Goal: Task Accomplishment & Management: Use online tool/utility

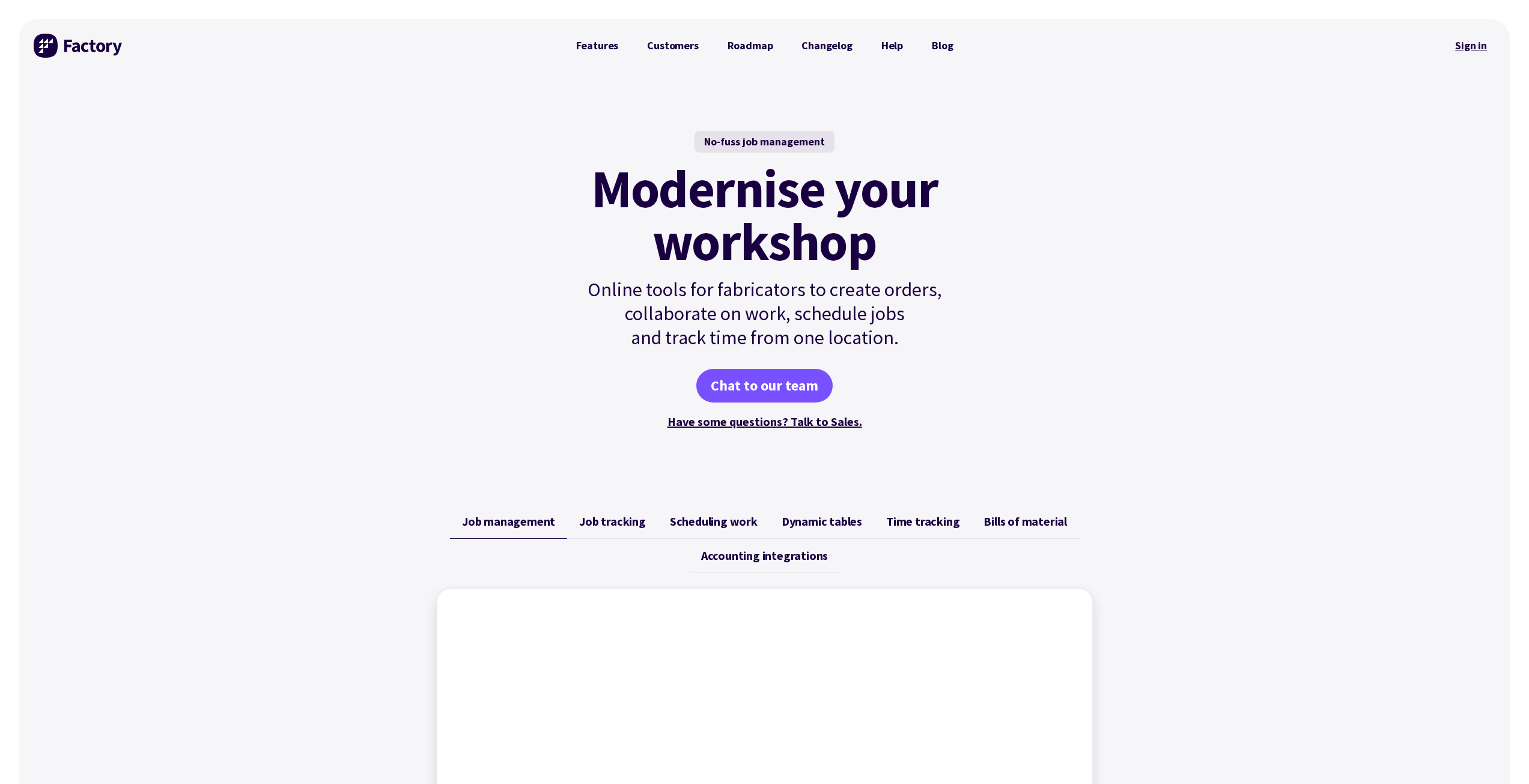
click at [1467, 43] on link "Sign in" at bounding box center [1471, 45] width 48 height 27
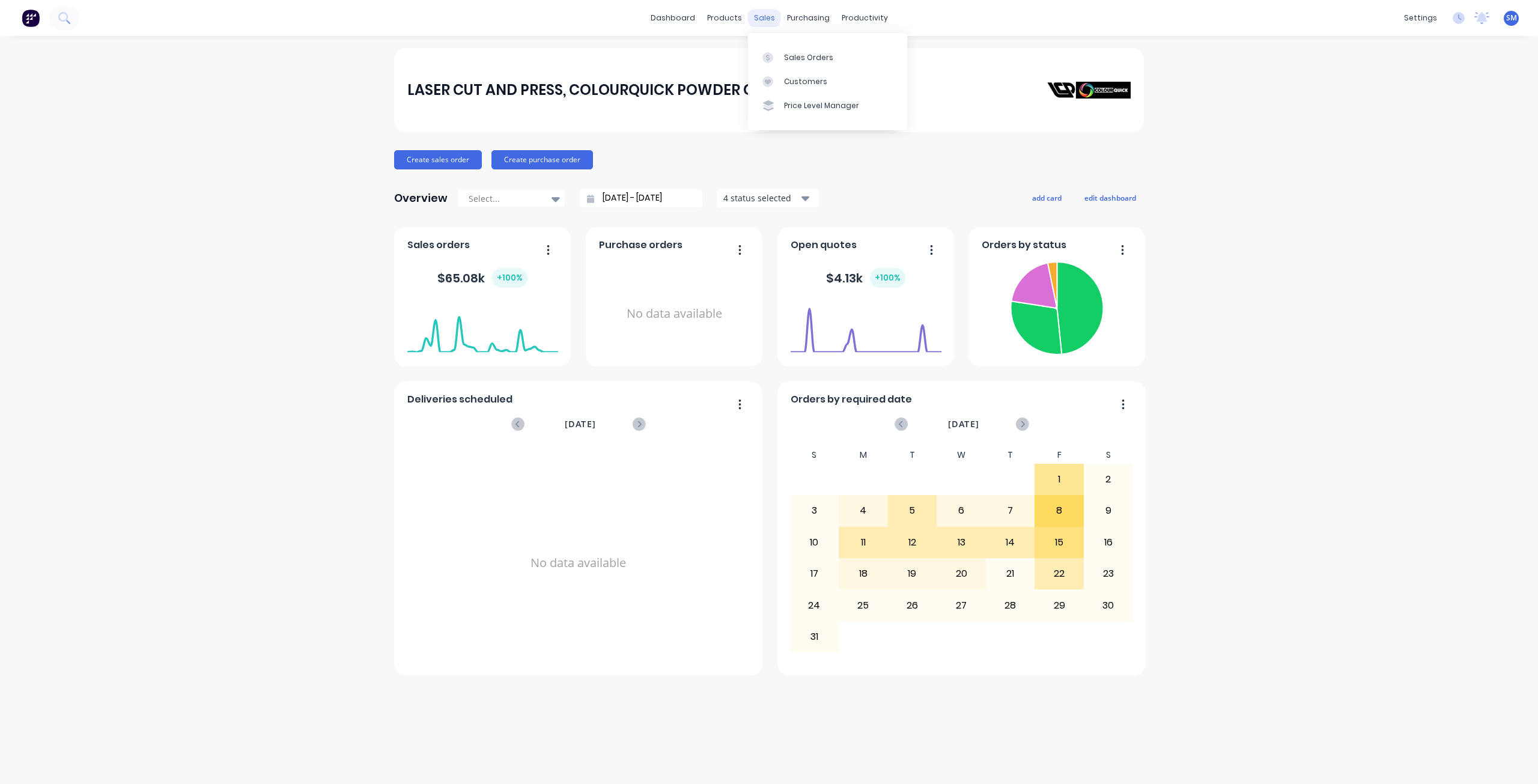
click at [758, 18] on div "sales" at bounding box center [764, 18] width 33 height 18
click at [805, 86] on div "Customers" at bounding box center [806, 81] width 43 height 10
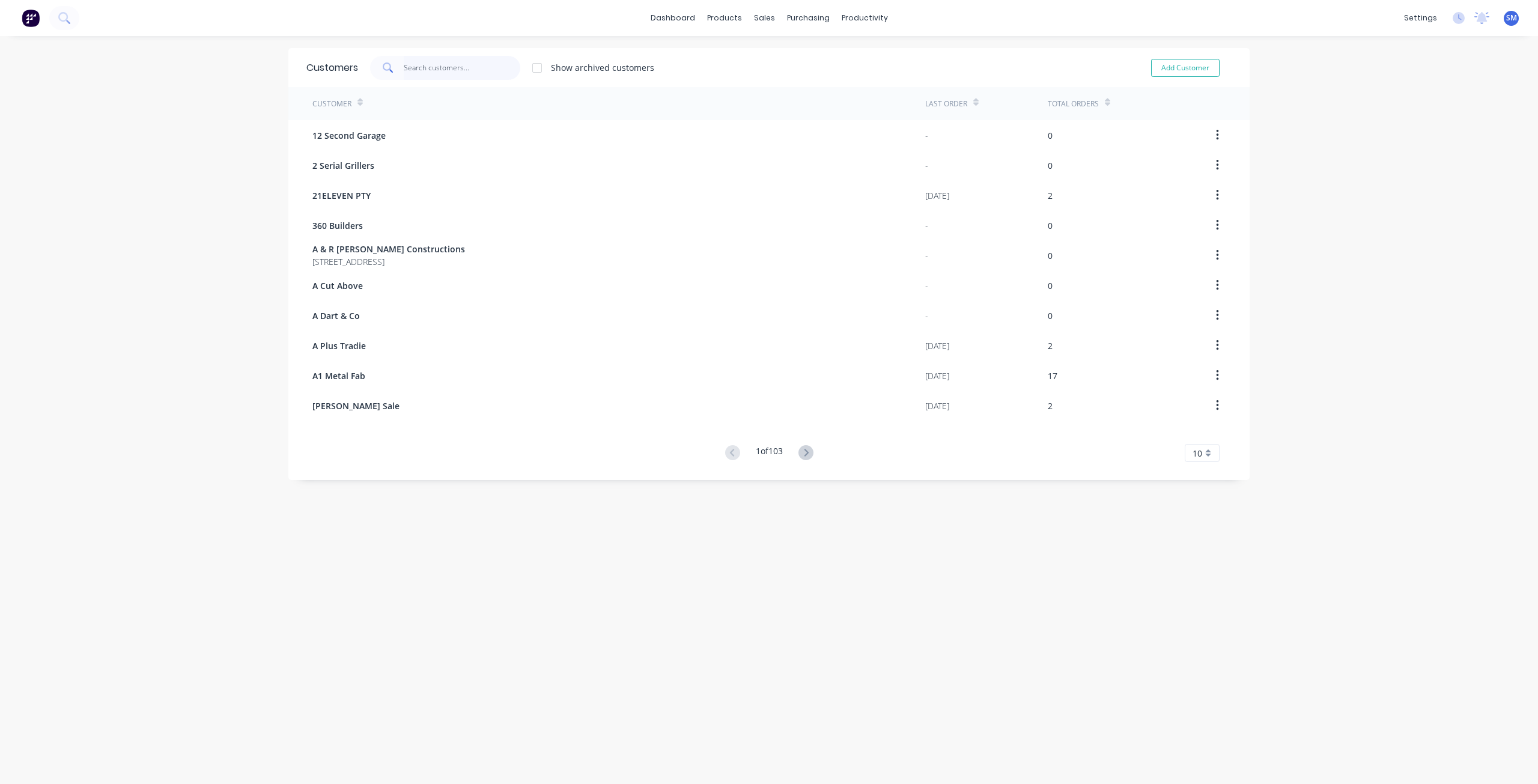
drag, startPoint x: 408, startPoint y: 74, endPoint x: 416, endPoint y: 83, distance: 12.0
click at [408, 74] on input "text" at bounding box center [462, 68] width 117 height 24
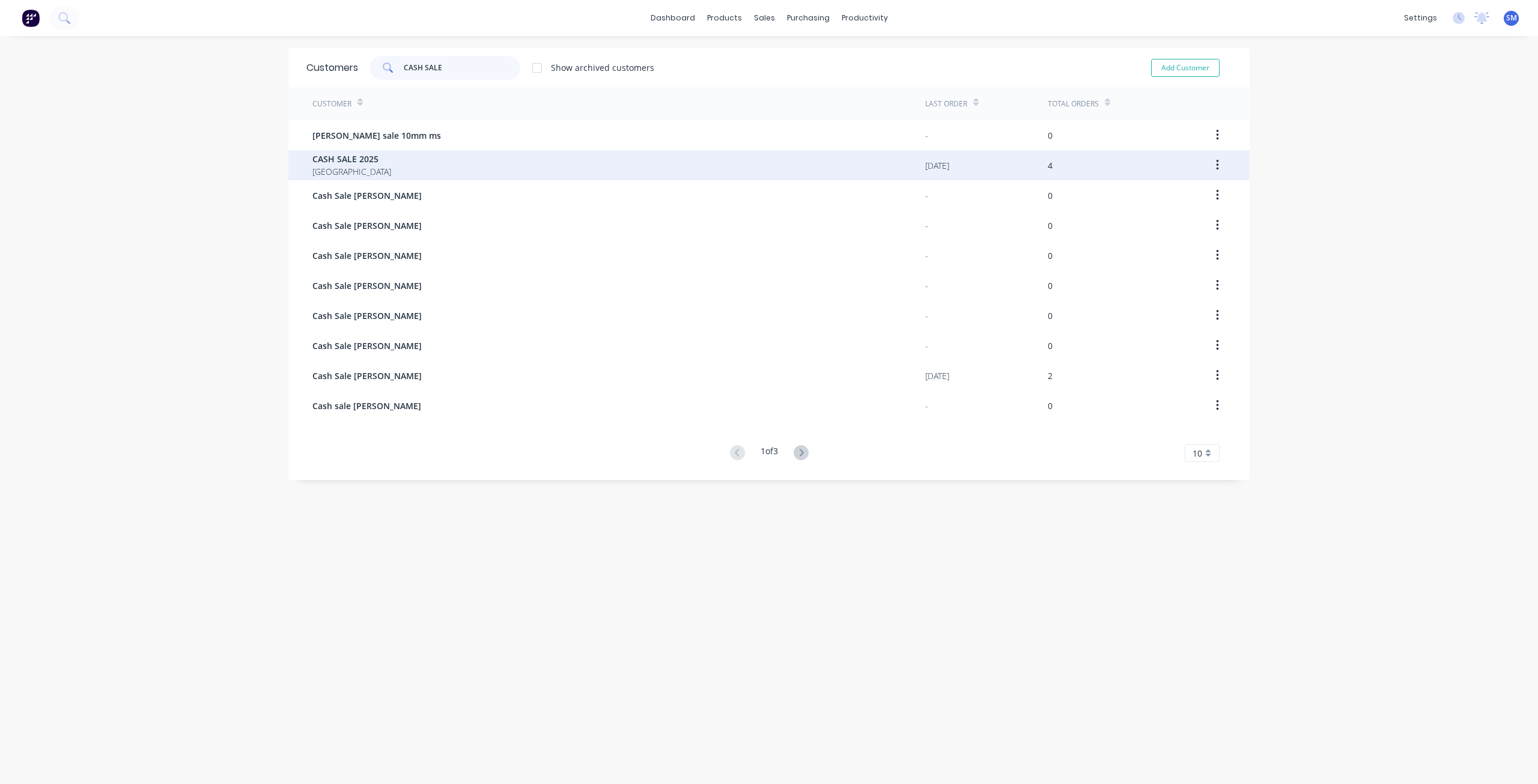
type input "CASH SALE"
click at [330, 153] on span "CASH SALE 2025" at bounding box center [352, 159] width 78 height 13
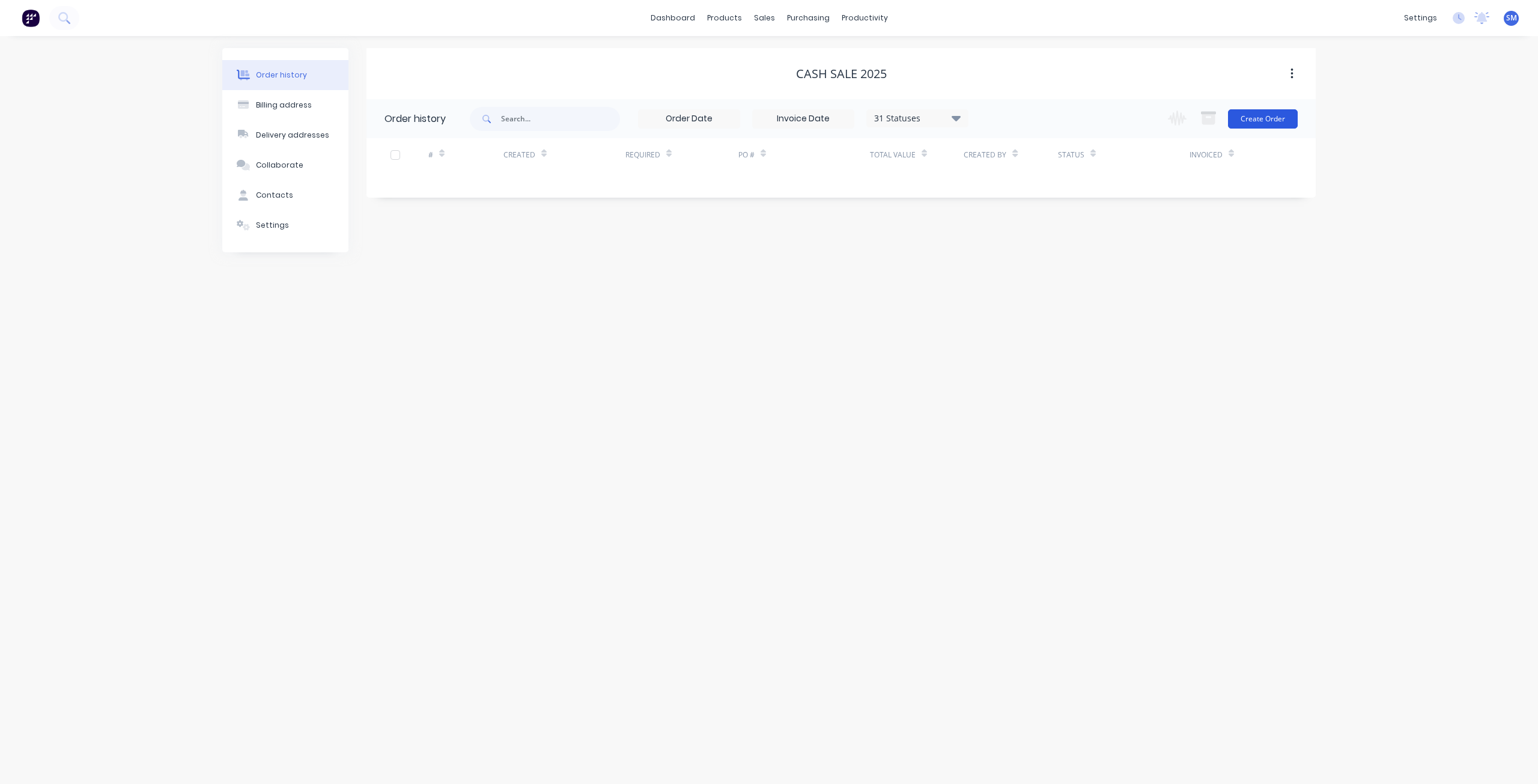
click at [1262, 120] on button "Create Order" at bounding box center [1263, 118] width 70 height 19
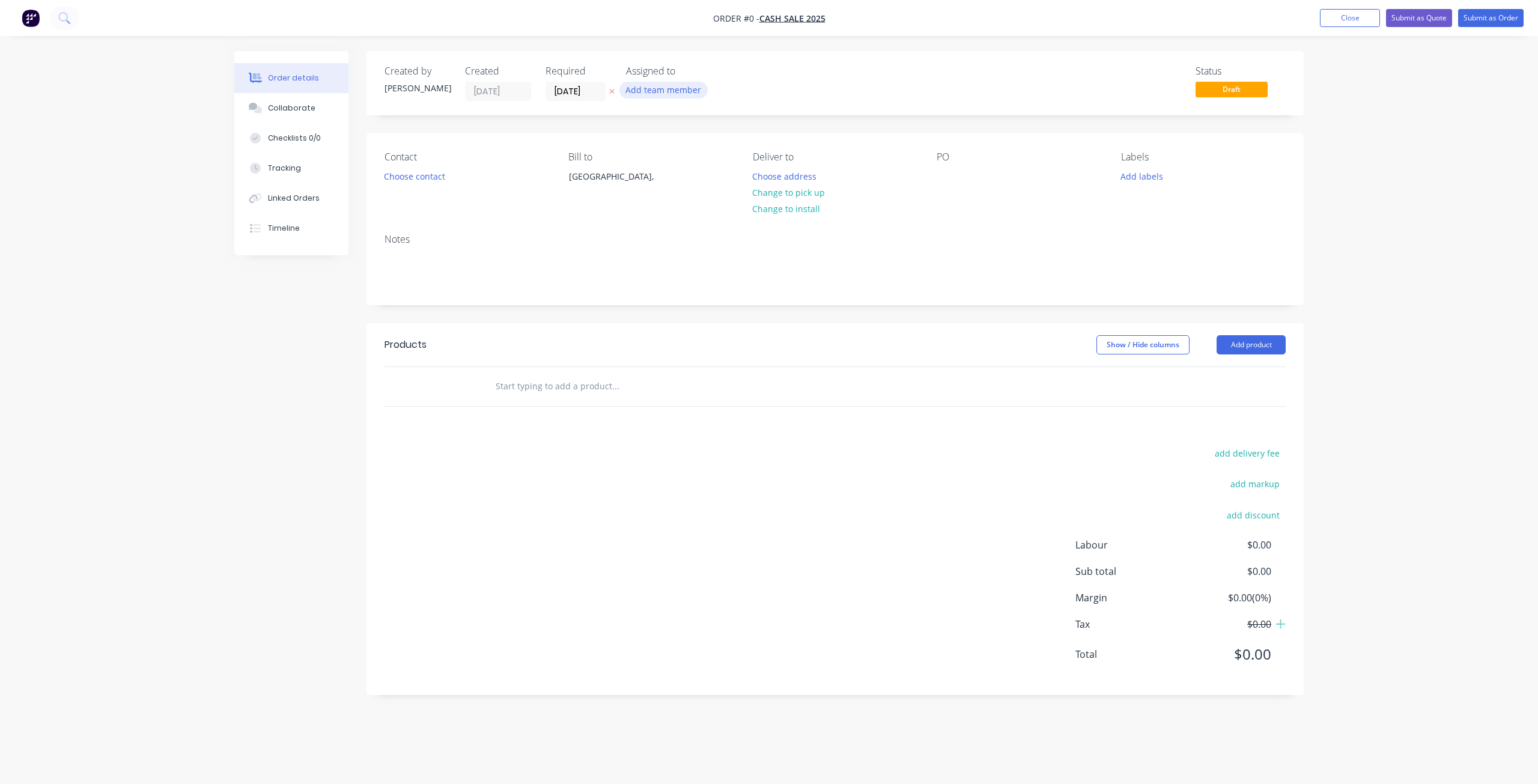
click at [646, 83] on button "Add team member" at bounding box center [663, 90] width 88 height 16
drag, startPoint x: 861, startPoint y: 83, endPoint x: 866, endPoint y: 88, distance: 7.1
click at [863, 83] on div "Status Draft" at bounding box center [1016, 83] width 539 height 36
click at [786, 193] on button "Change to pick up" at bounding box center [789, 192] width 85 height 16
click at [943, 175] on div at bounding box center [945, 176] width 19 height 18
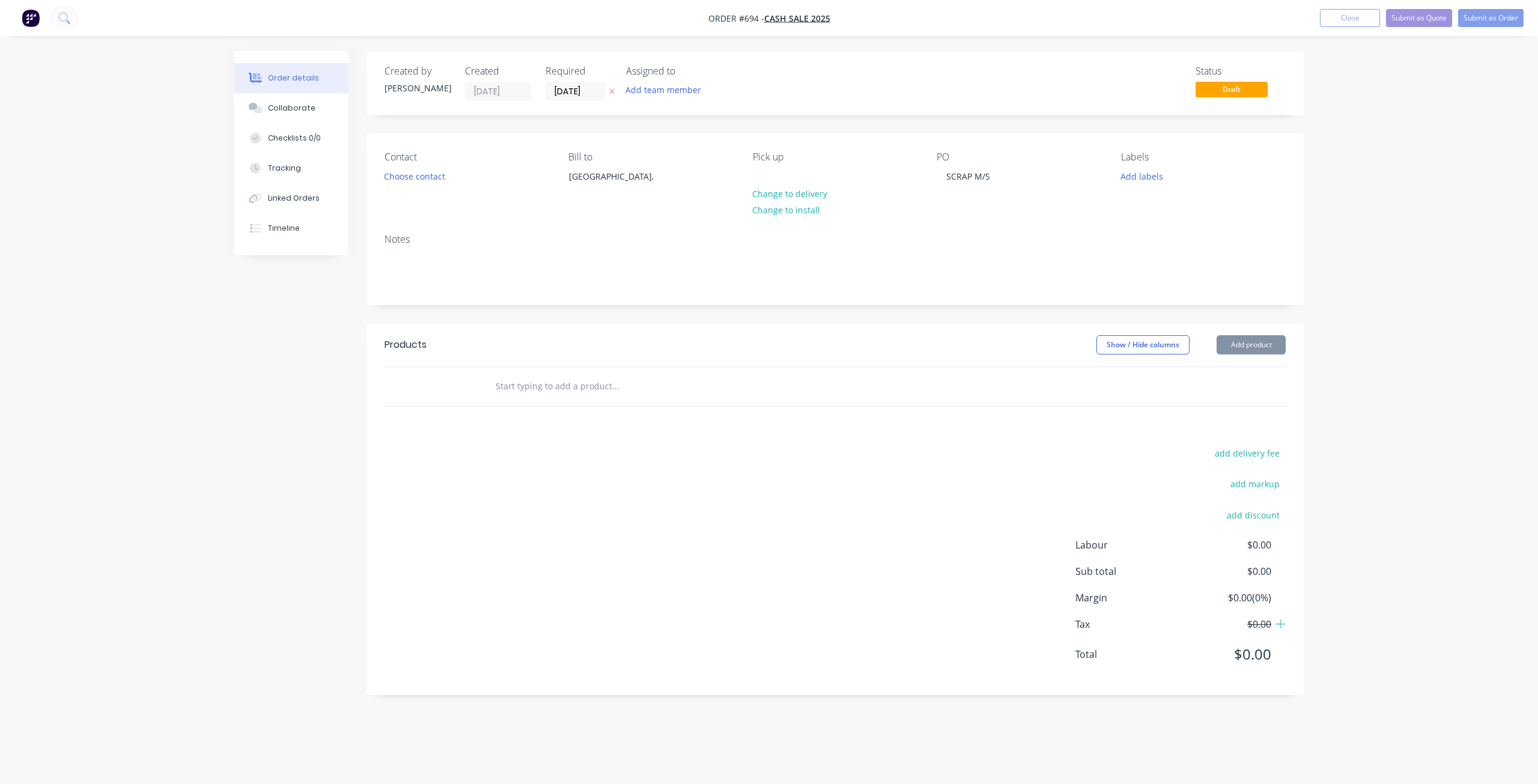
click at [512, 393] on input "text" at bounding box center [615, 386] width 240 height 24
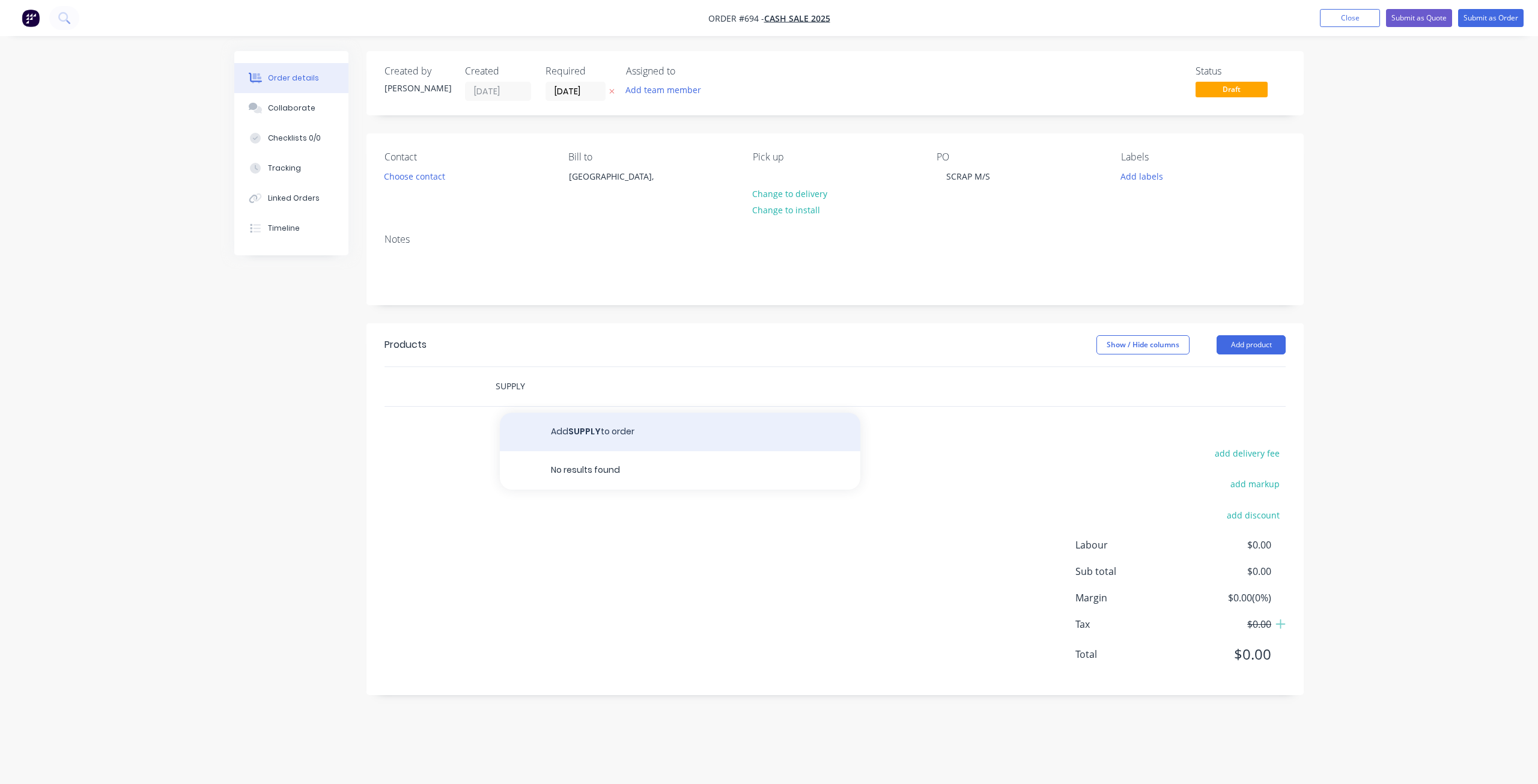
type input "SUPPLY"
click at [580, 429] on button "Add SUPPLY to order" at bounding box center [680, 431] width 361 height 38
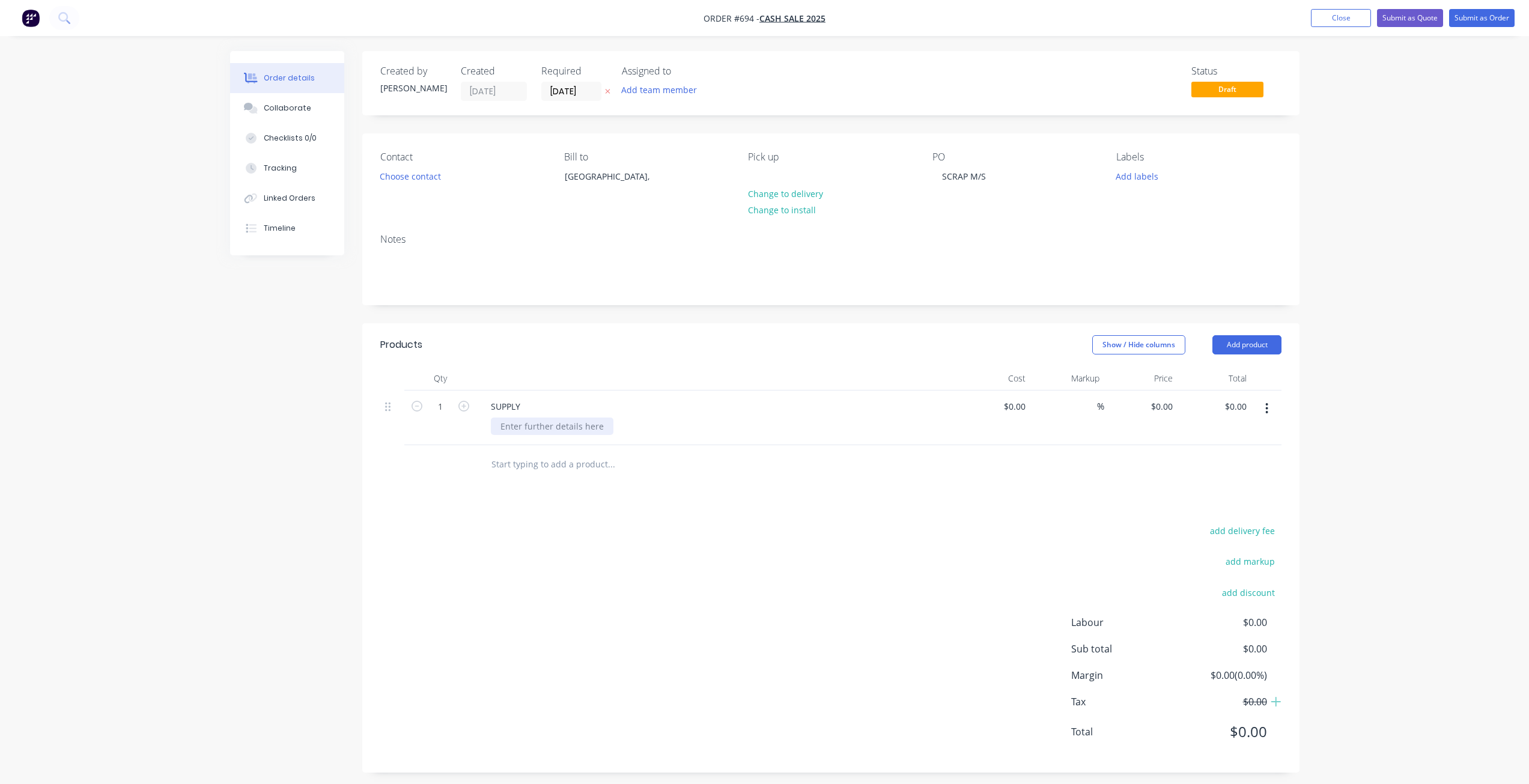
click at [520, 430] on div at bounding box center [552, 426] width 123 height 18
click at [1018, 411] on input at bounding box center [1016, 406] width 27 height 18
type input "$20.00"
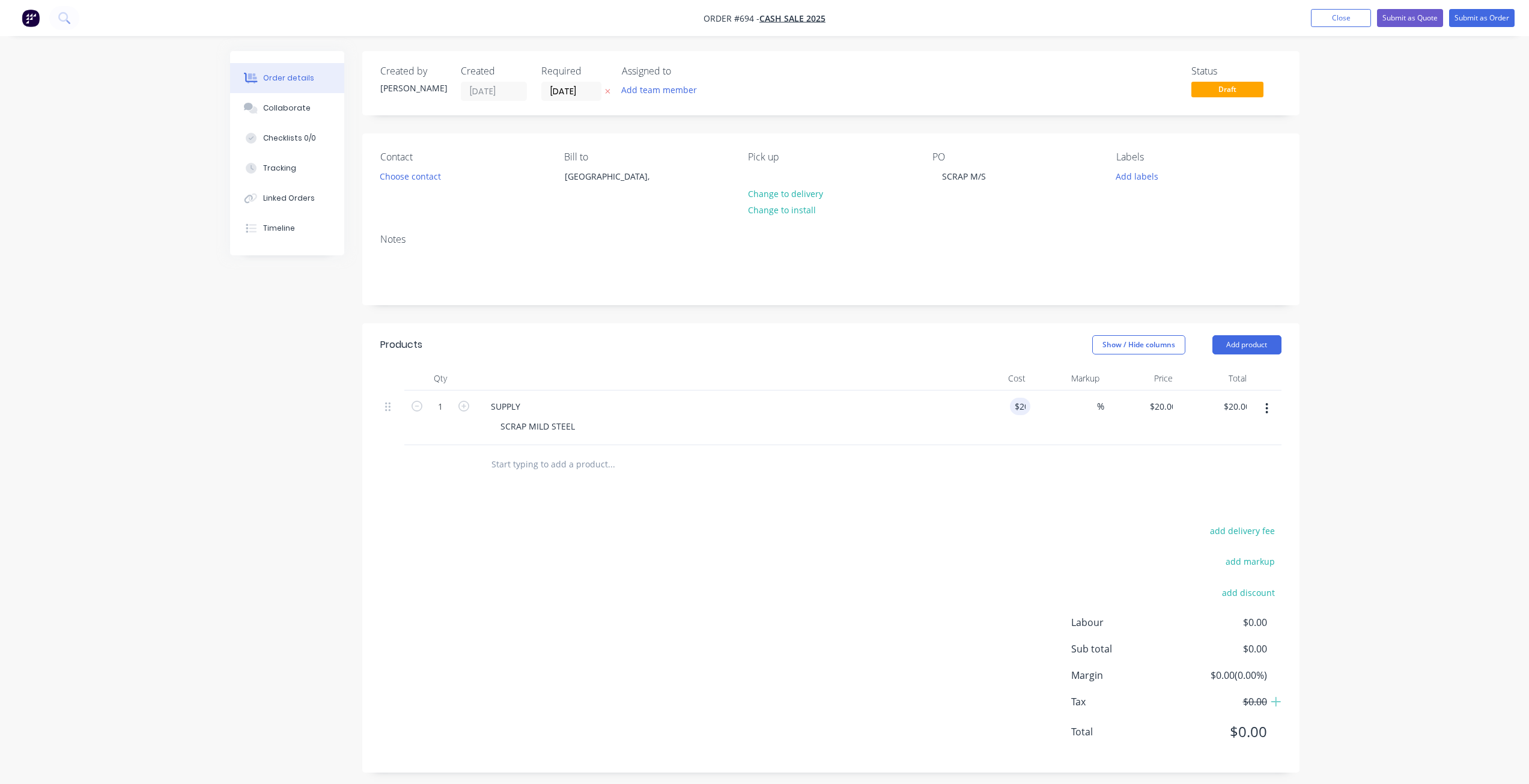
click at [995, 533] on div "add delivery fee add markup add discount Labour $0.00 Sub total $0.00 Margin $0…" at bounding box center [831, 638] width 901 height 232
click at [1475, 23] on button "Submit as Order" at bounding box center [1482, 18] width 66 height 18
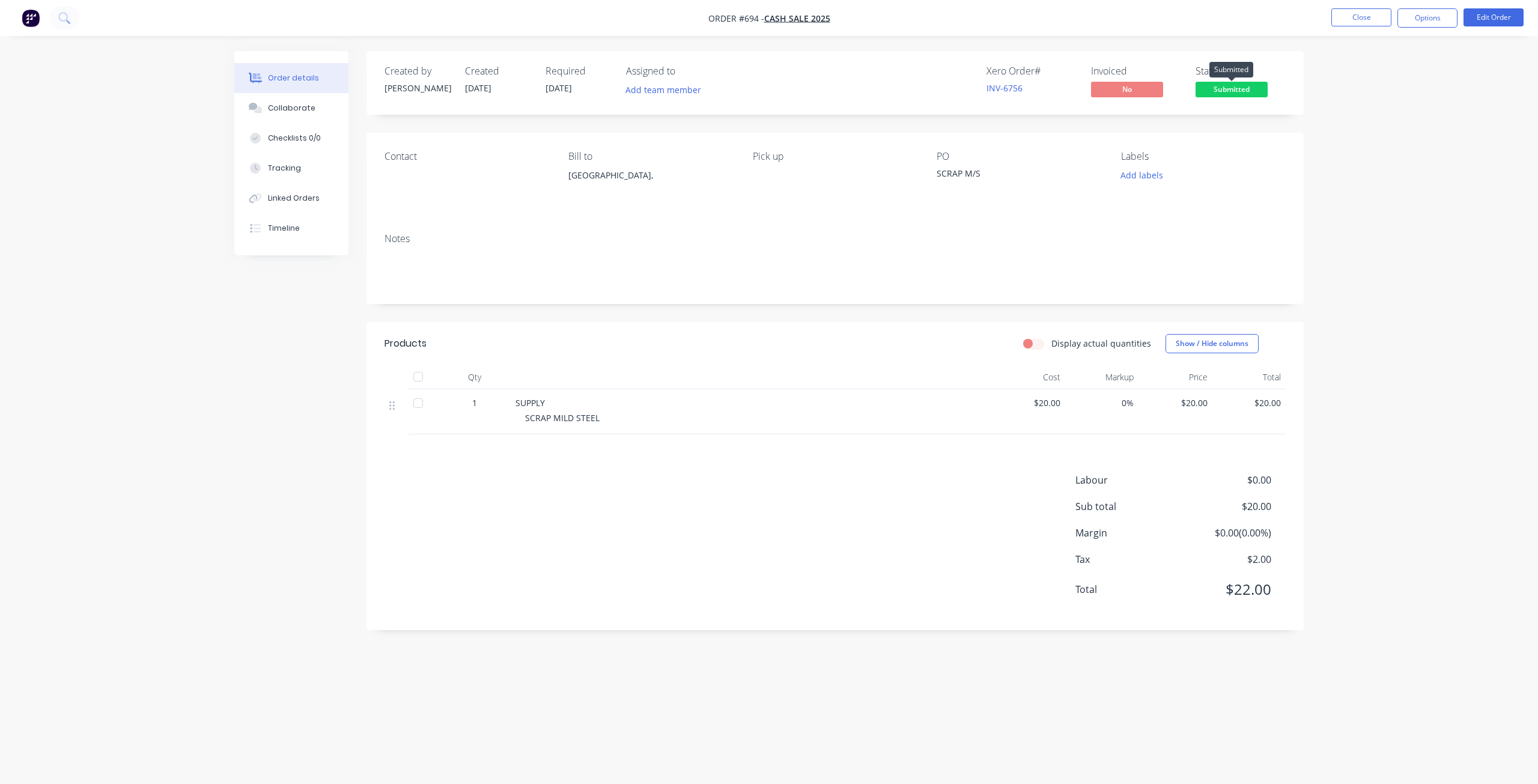
click at [1231, 91] on span "Submitted" at bounding box center [1231, 89] width 72 height 15
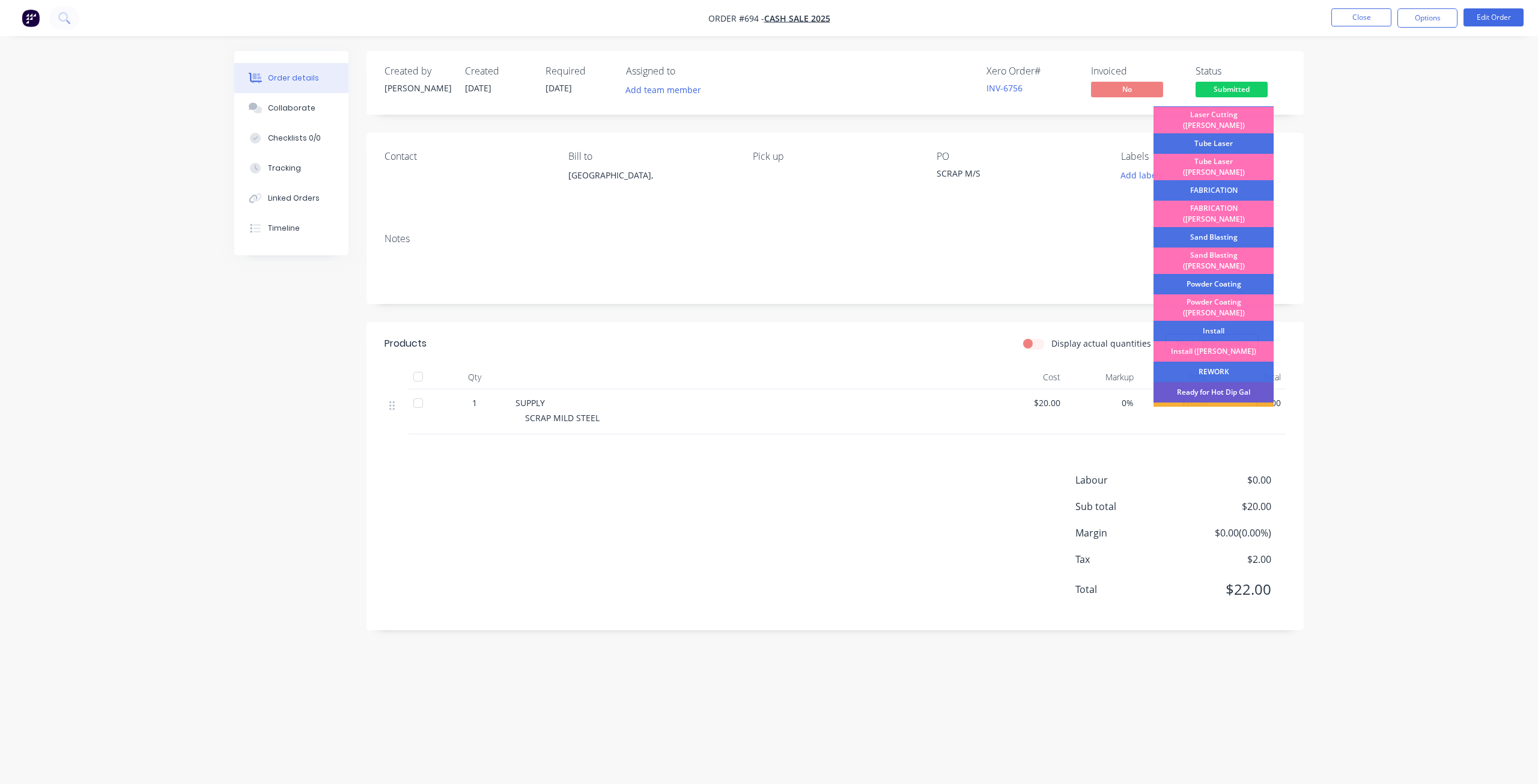
scroll to position [210, 0]
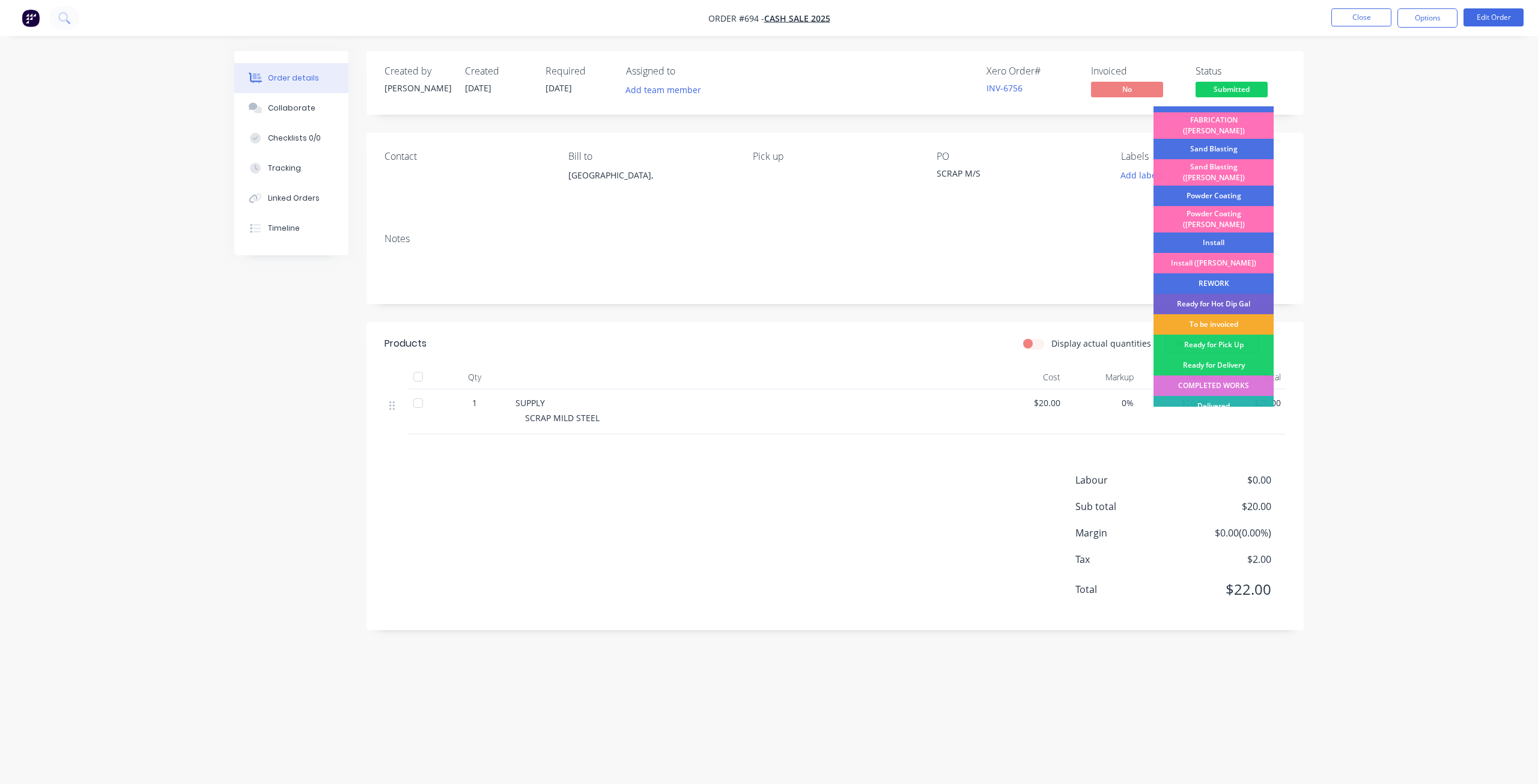
click at [1210, 314] on div "To be invoiced" at bounding box center [1214, 324] width 120 height 20
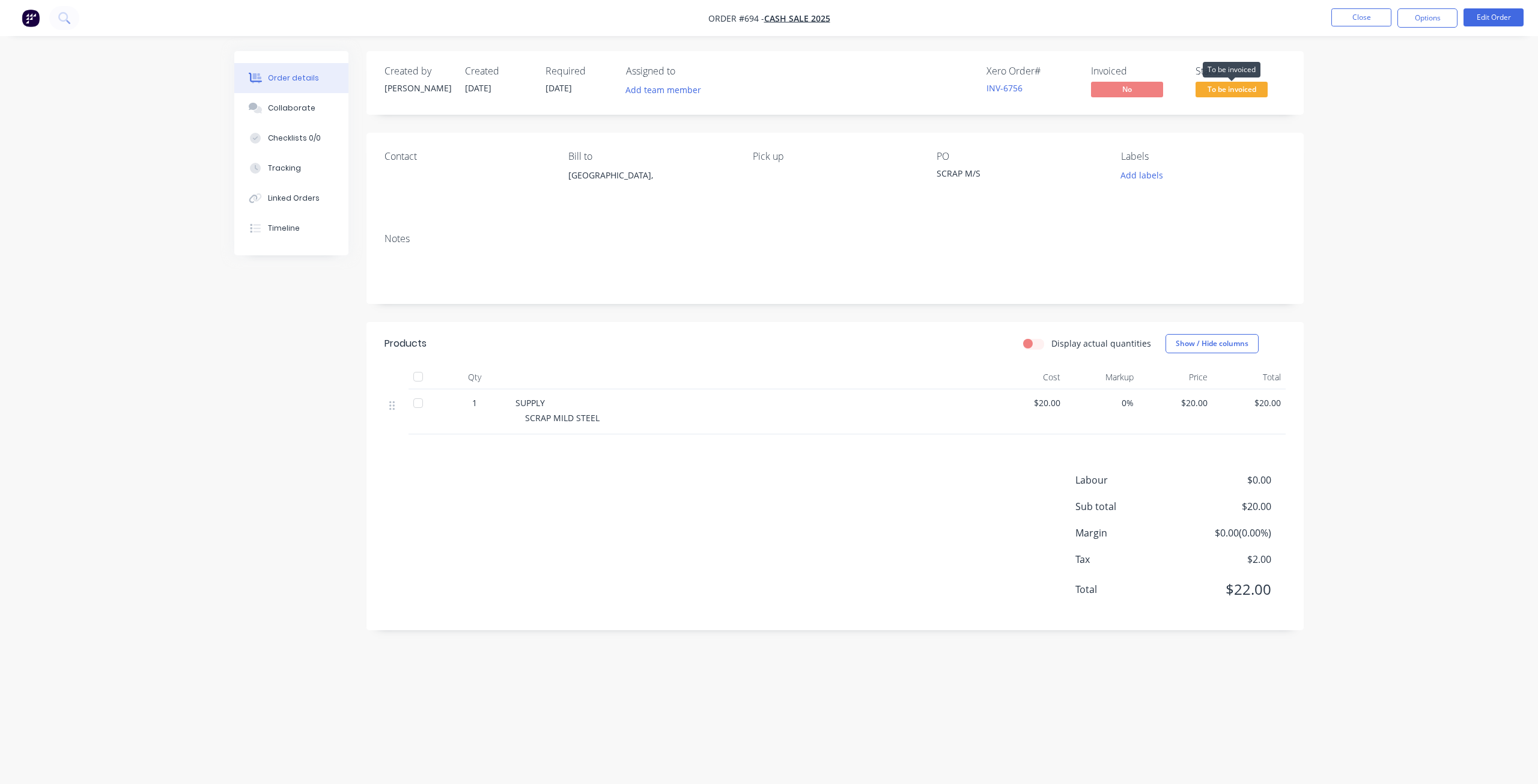
click at [1227, 91] on span "To be invoiced" at bounding box center [1231, 89] width 72 height 15
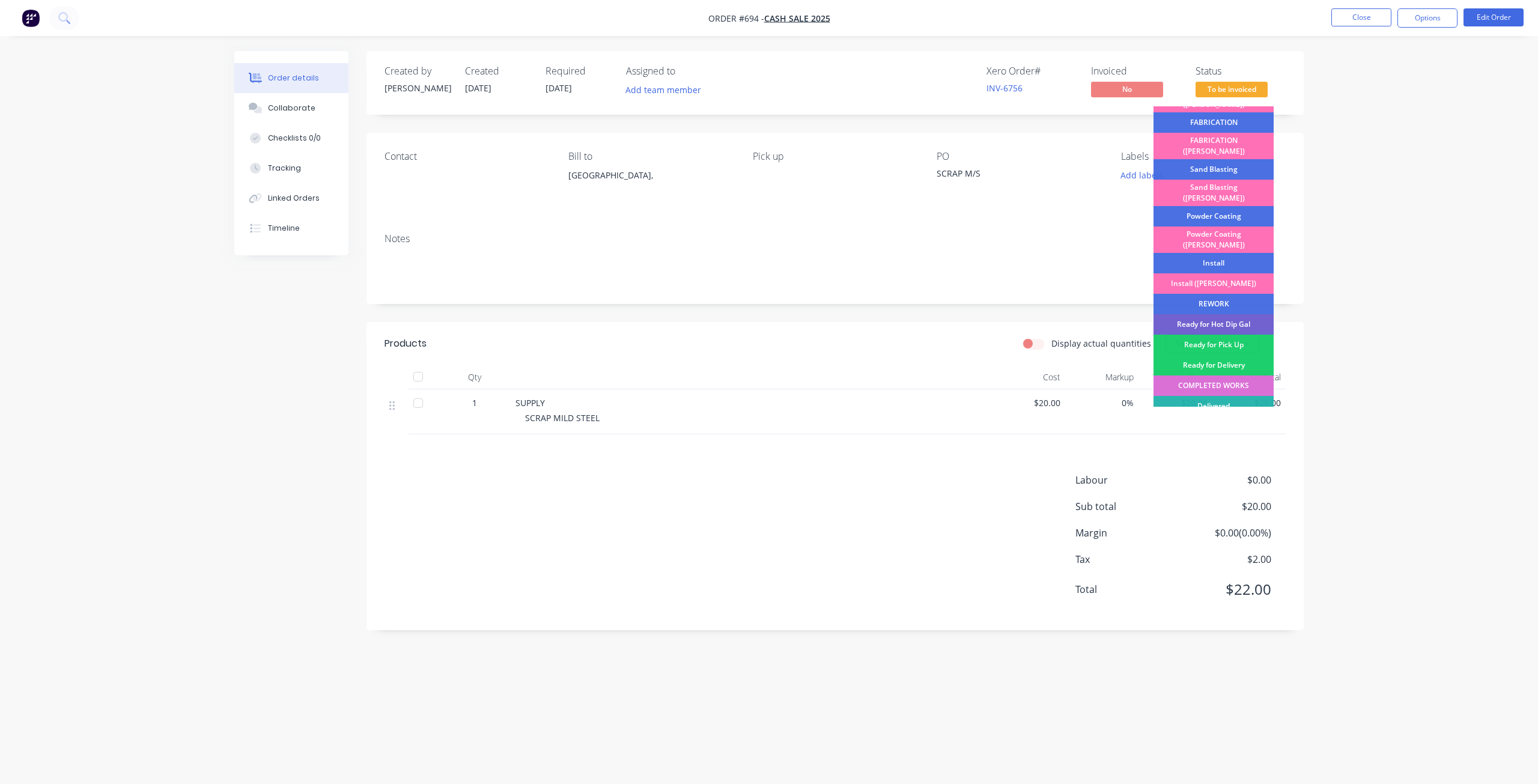
click at [1203, 375] on div "COMPLETED WORKS" at bounding box center [1214, 385] width 120 height 20
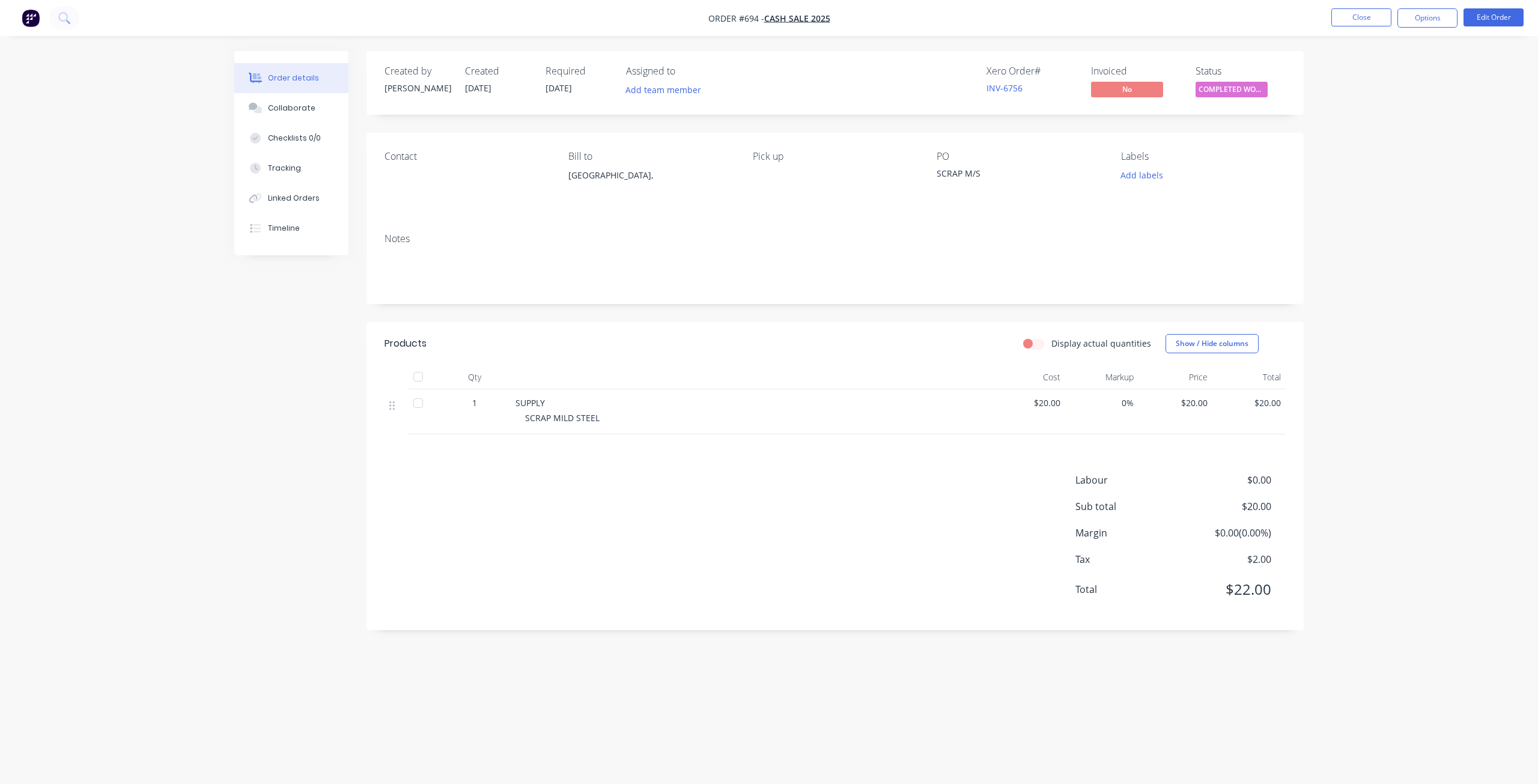
drag, startPoint x: 1431, startPoint y: 15, endPoint x: 1414, endPoint y: 30, distance: 22.7
click at [1430, 15] on button "Options" at bounding box center [1427, 18] width 60 height 19
click at [1355, 74] on div "Invoice" at bounding box center [1392, 73] width 111 height 18
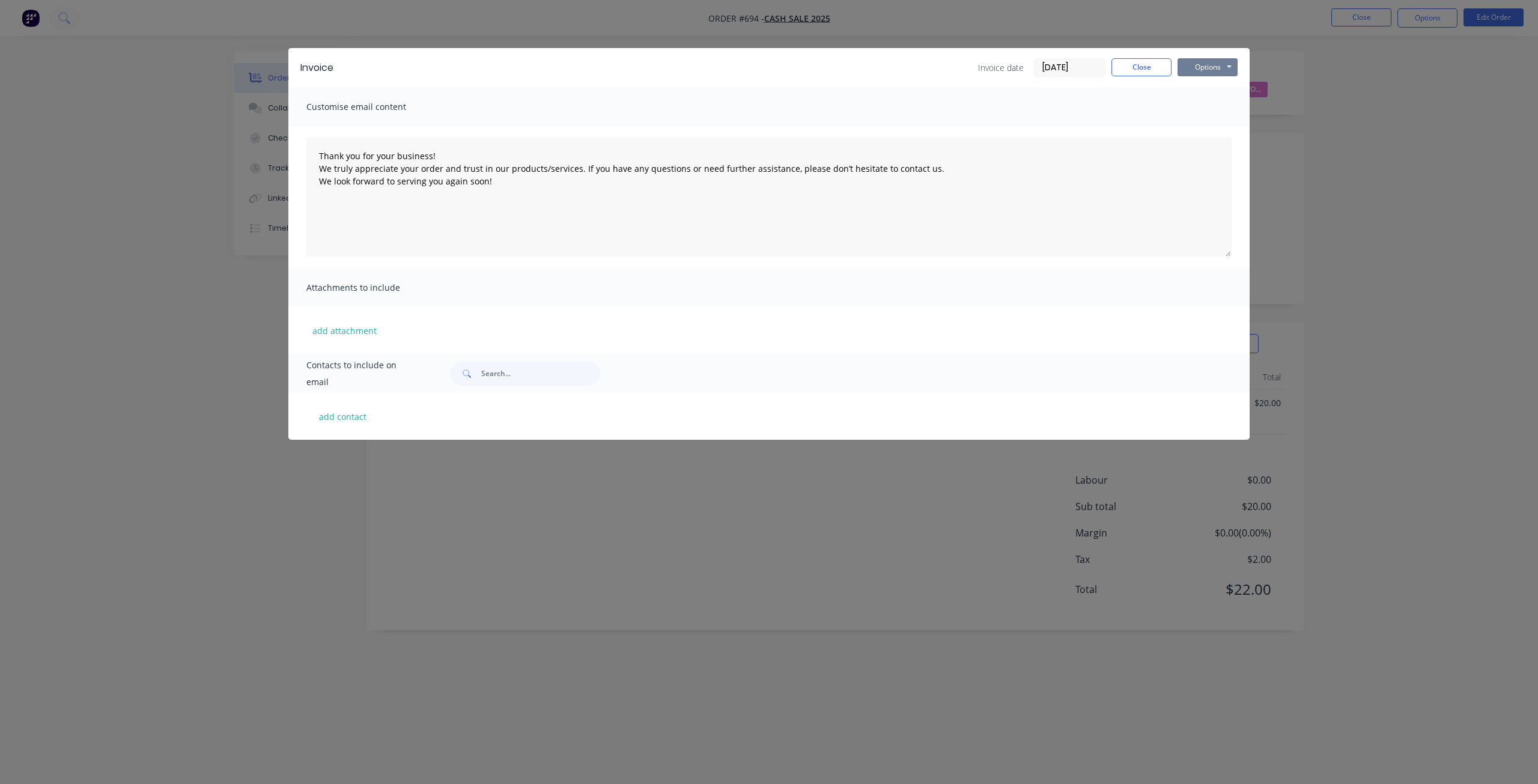
click at [1197, 74] on button "Options" at bounding box center [1207, 67] width 60 height 18
click at [1203, 111] on button "Print" at bounding box center [1216, 108] width 77 height 20
click at [1144, 70] on button "Close" at bounding box center [1142, 67] width 60 height 18
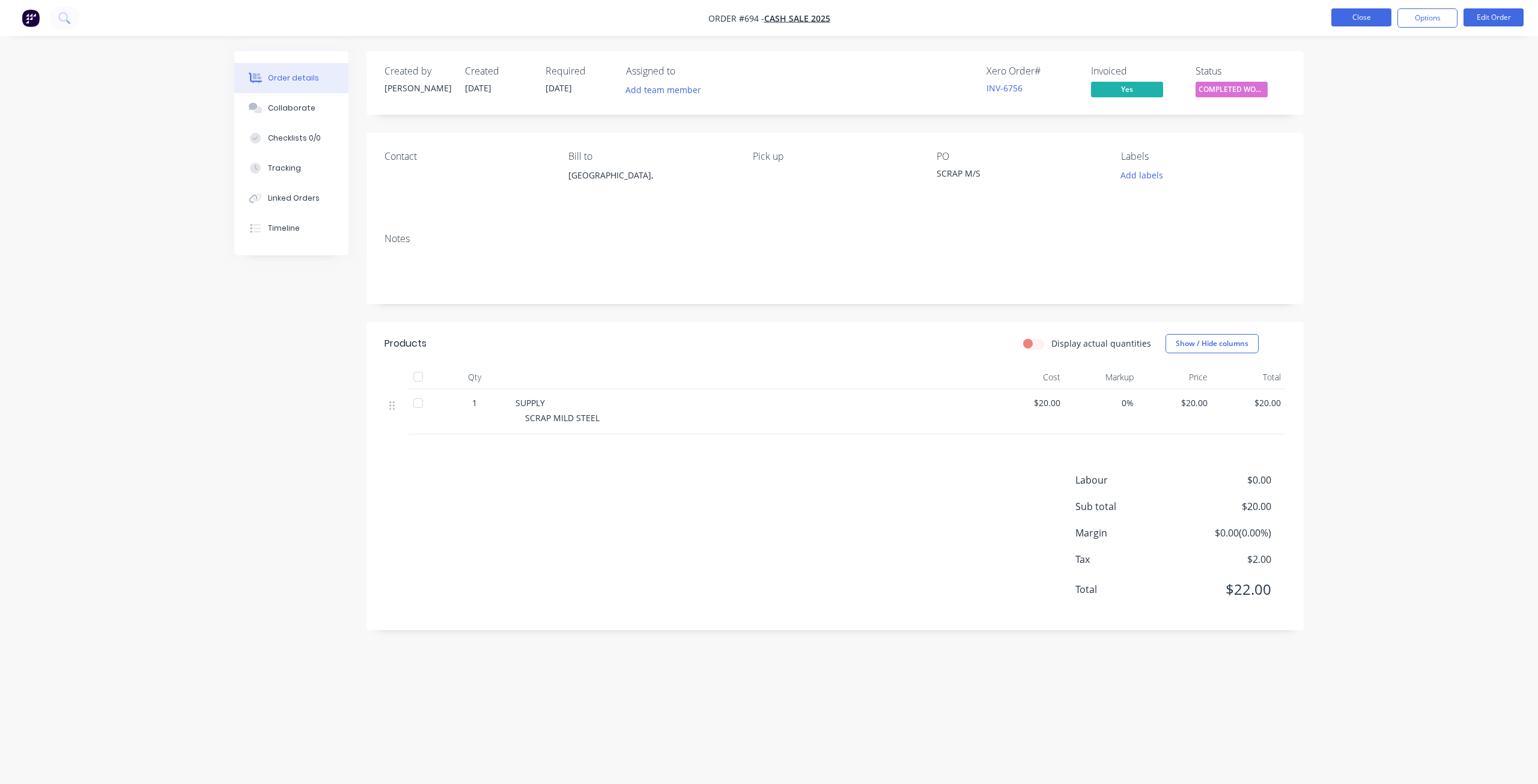
click at [1350, 19] on button "Close" at bounding box center [1362, 18] width 60 height 18
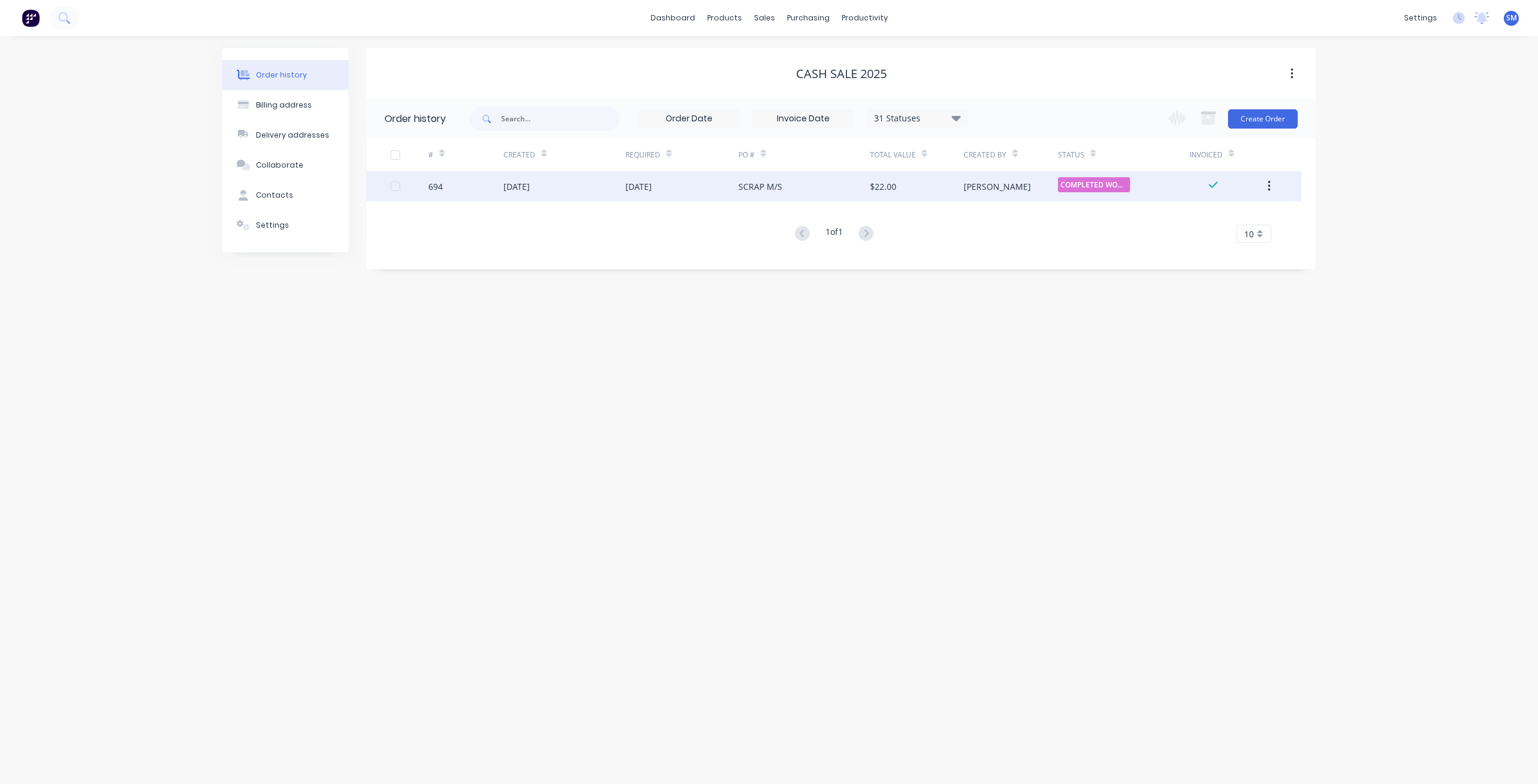
click at [1269, 188] on icon "button" at bounding box center [1269, 186] width 3 height 13
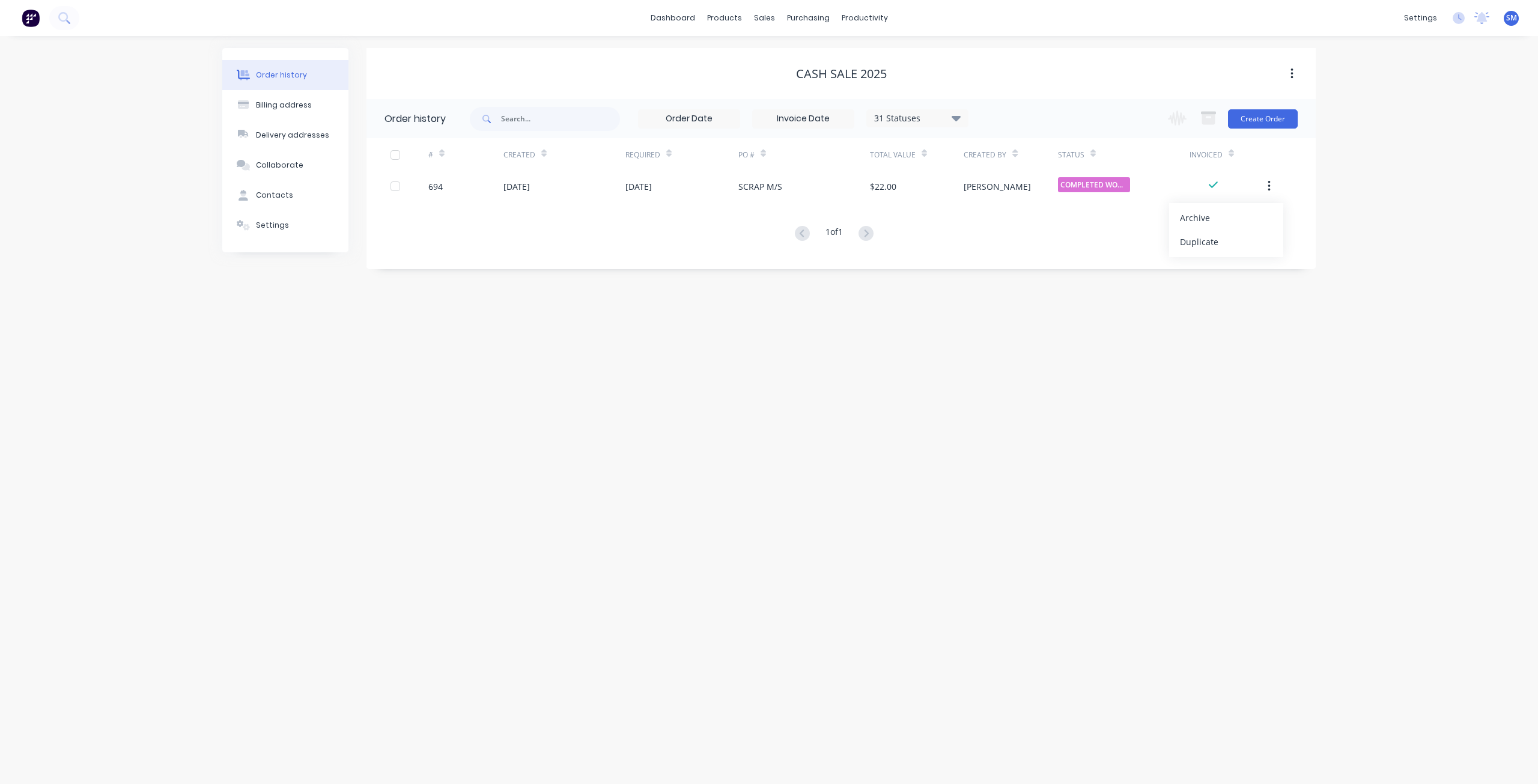
drag, startPoint x: 1206, startPoint y: 220, endPoint x: 1199, endPoint y: 220, distance: 7.0
click at [1205, 220] on div "Archive" at bounding box center [1226, 218] width 92 height 18
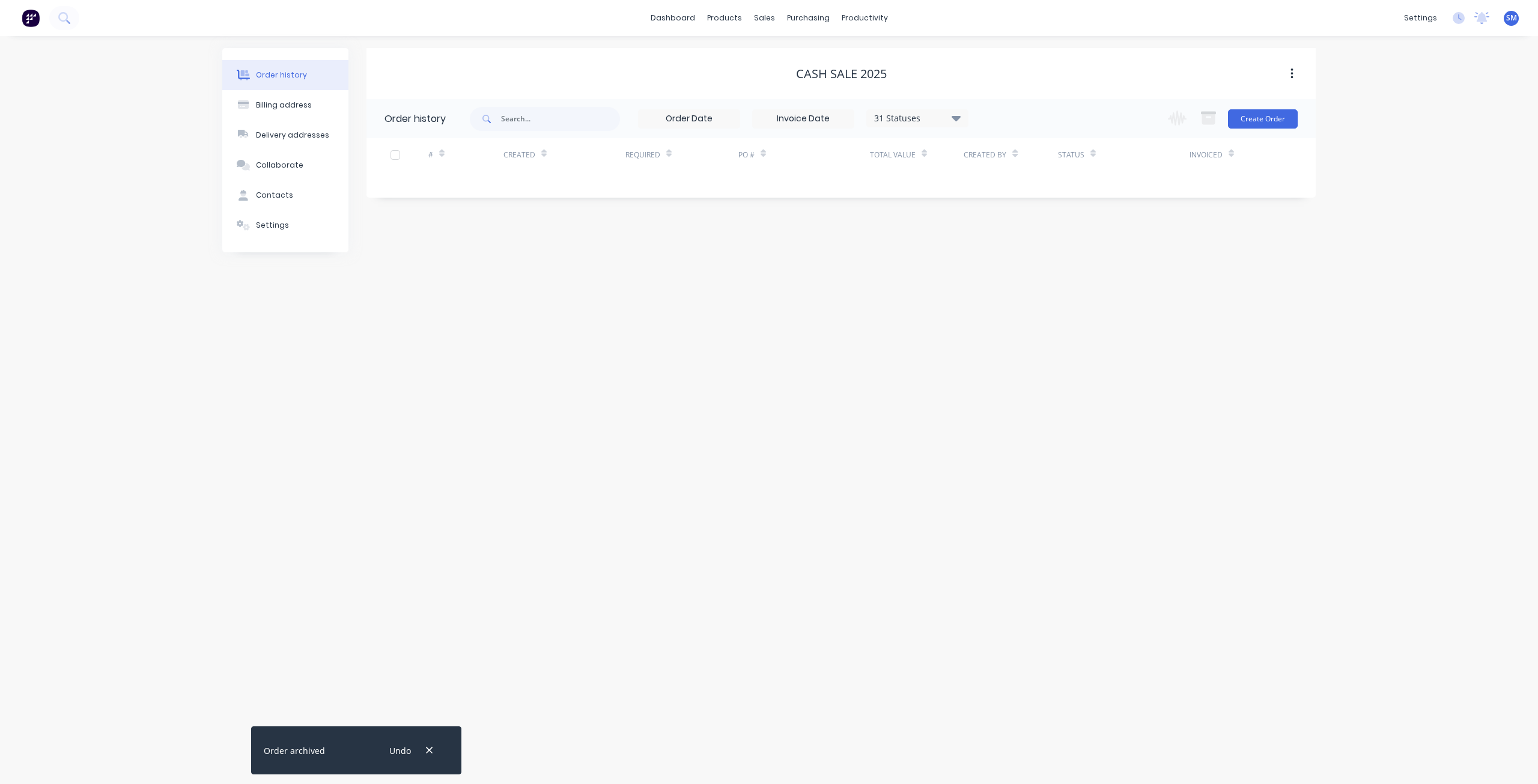
click at [507, 75] on div "CASH SALE 2025" at bounding box center [840, 74] width 949 height 15
click at [429, 750] on icon "button" at bounding box center [429, 750] width 8 height 10
